Goal: Transaction & Acquisition: Download file/media

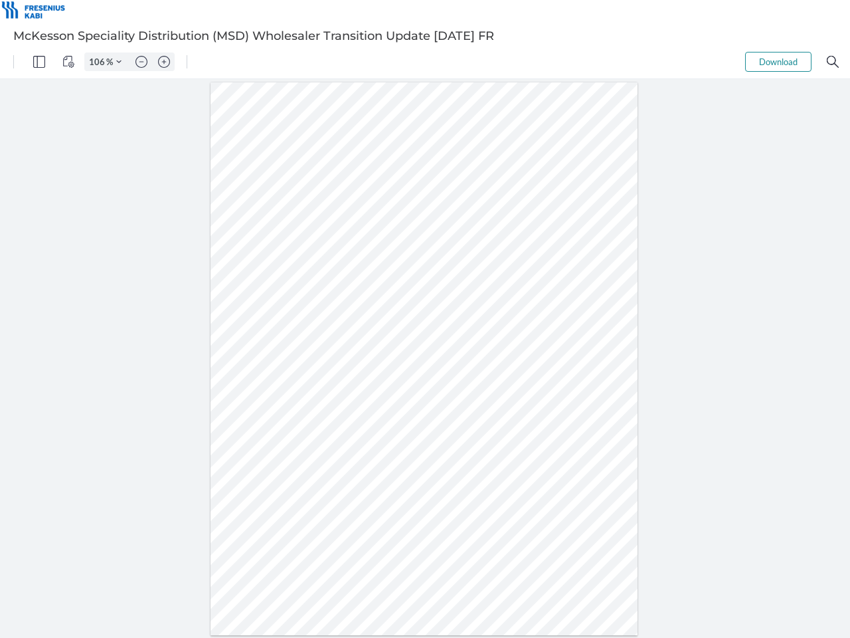
click at [39, 62] on img "Panel" at bounding box center [39, 62] width 12 height 12
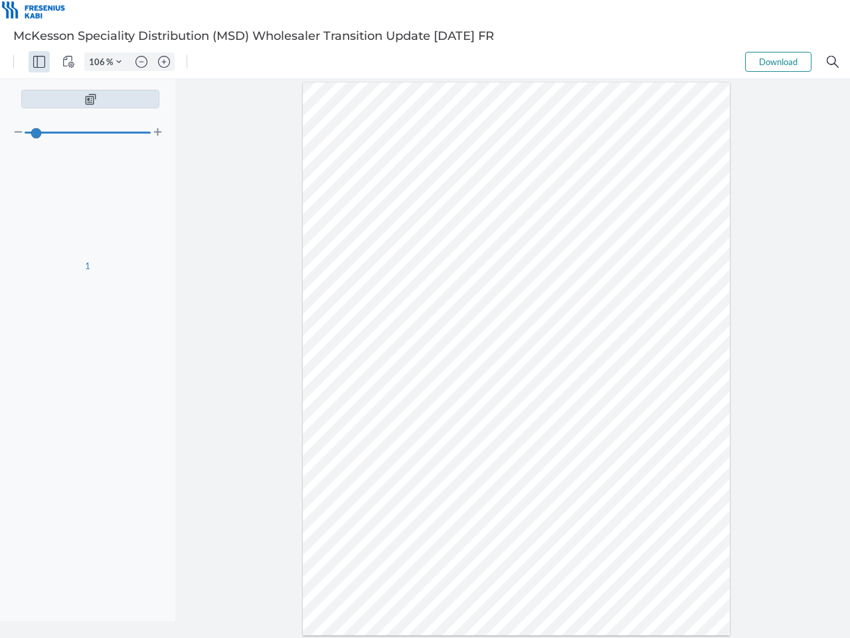
click at [68, 62] on img "View Controls" at bounding box center [68, 62] width 12 height 12
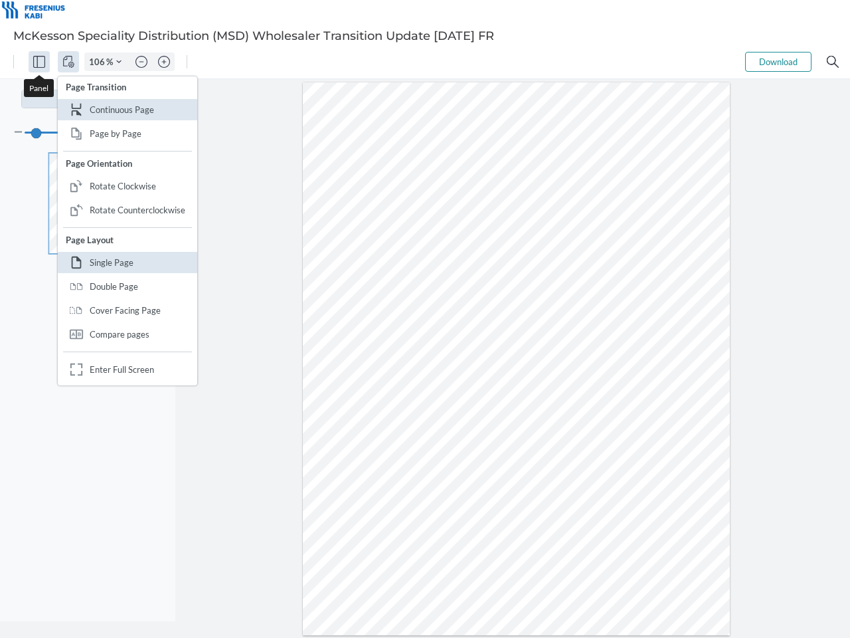
click at [99, 62] on input "106" at bounding box center [95, 62] width 21 height 12
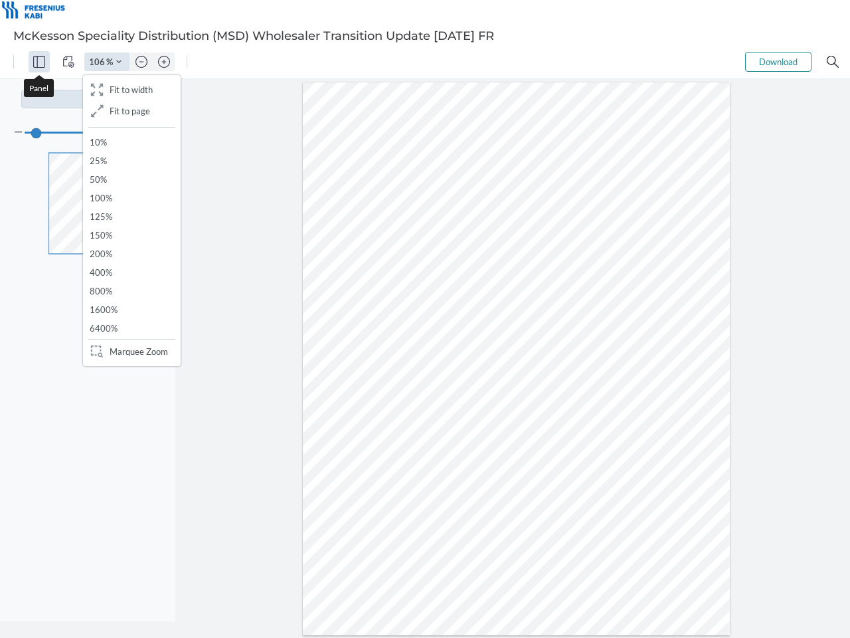
click at [119, 62] on img "Zoom Controls" at bounding box center [118, 61] width 5 height 5
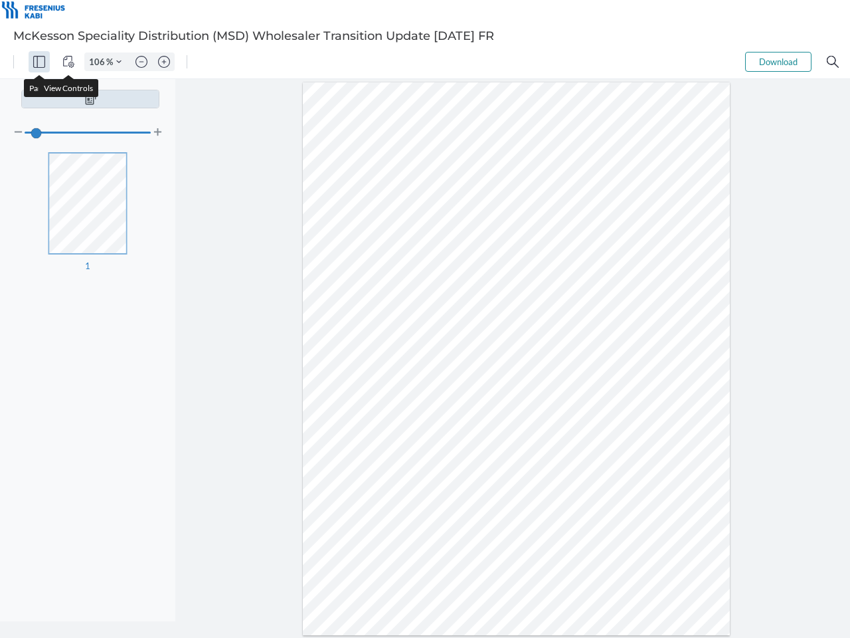
click at [141, 62] on img "Zoom out" at bounding box center [142, 62] width 12 height 12
click at [164, 62] on img "Zoom in" at bounding box center [164, 62] width 12 height 12
type input "106"
click at [778, 62] on button "Download" at bounding box center [778, 62] width 66 height 20
click at [833, 62] on img "Search" at bounding box center [833, 62] width 12 height 12
